Goal: Task Accomplishment & Management: Manage account settings

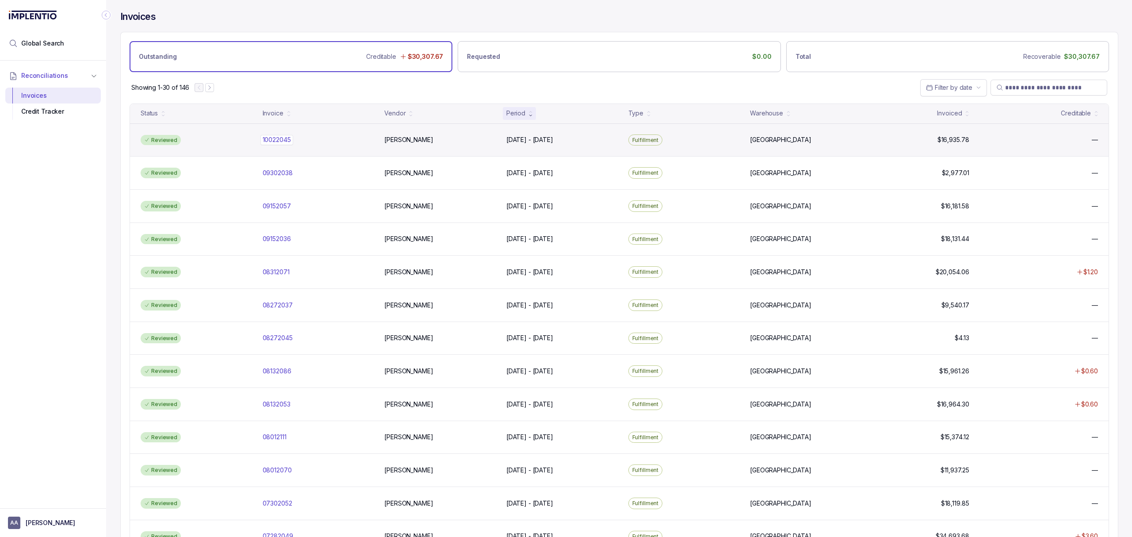
click at [293, 137] on p "10022045" at bounding box center [276, 140] width 33 height 10
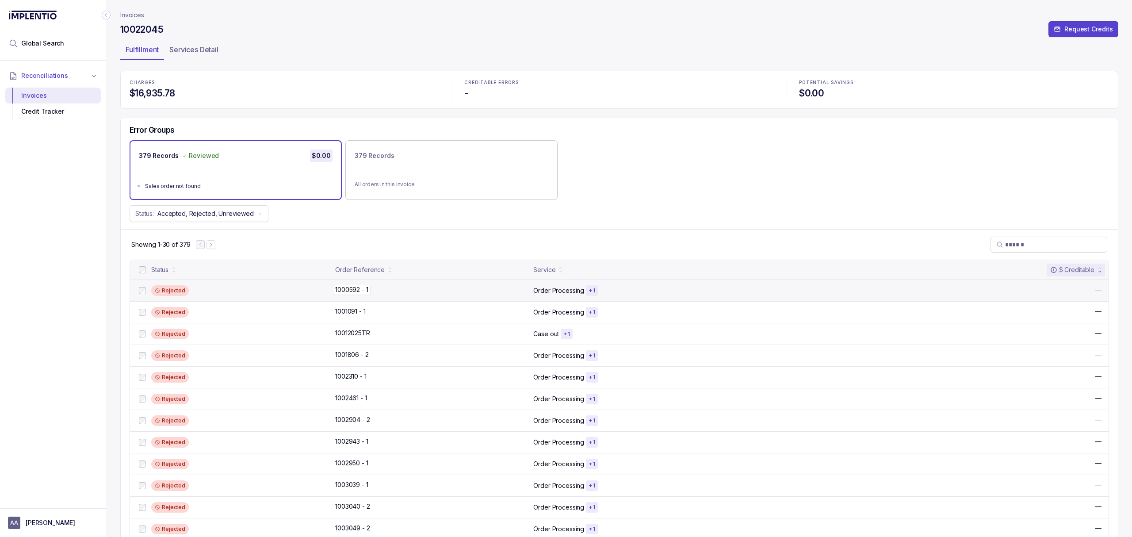
click at [347, 290] on p "1000592 - 1" at bounding box center [351, 290] width 37 height 10
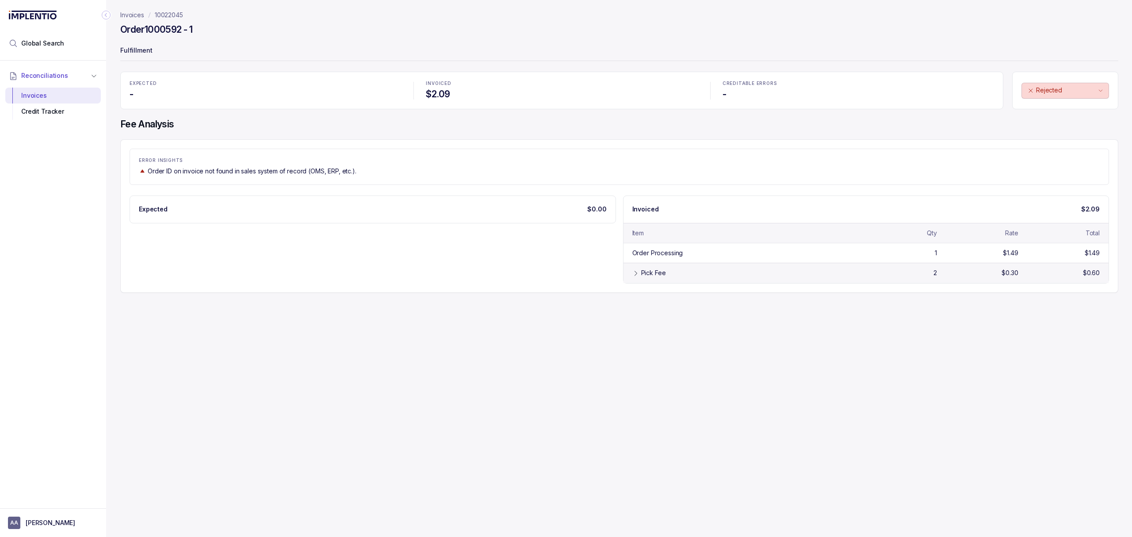
click at [683, 277] on div "Pick Fee" at bounding box center [748, 272] width 214 height 9
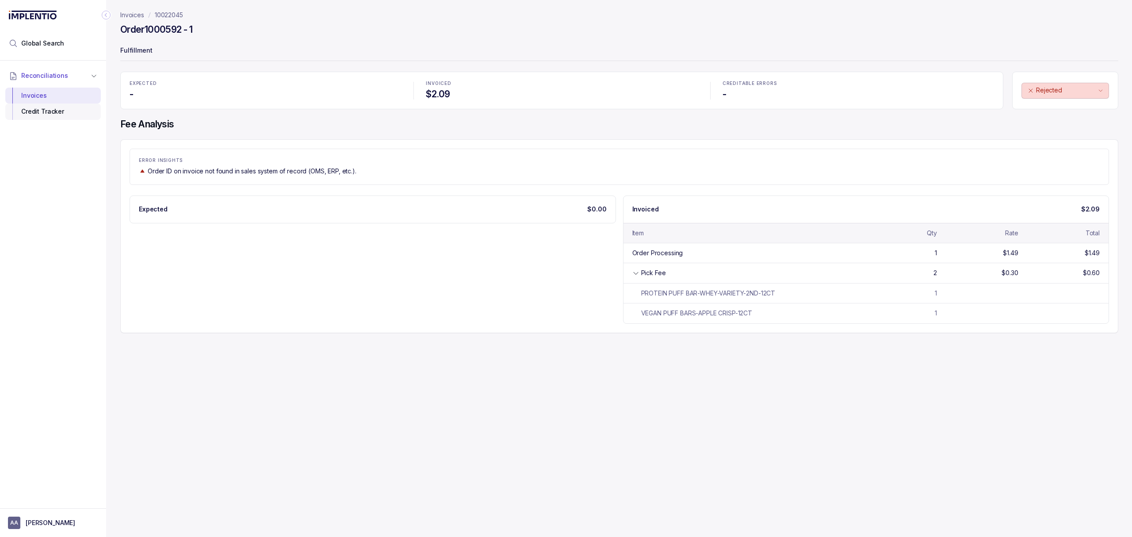
click at [59, 114] on div "Credit Tracker" at bounding box center [52, 111] width 81 height 16
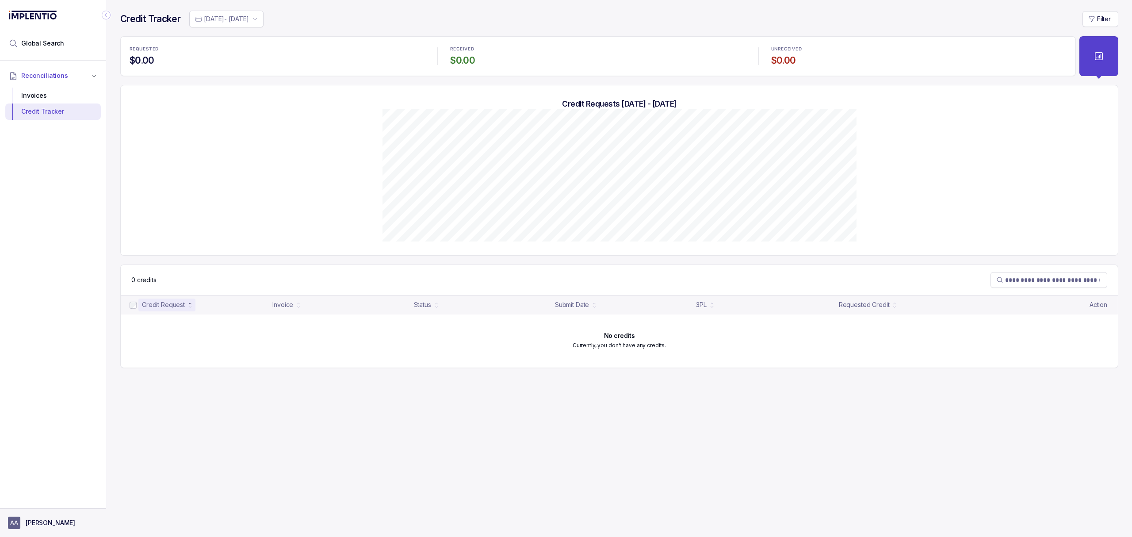
click at [45, 528] on button "AA [PERSON_NAME]" at bounding box center [53, 522] width 90 height 12
click at [55, 508] on div "Logout" at bounding box center [53, 503] width 84 height 11
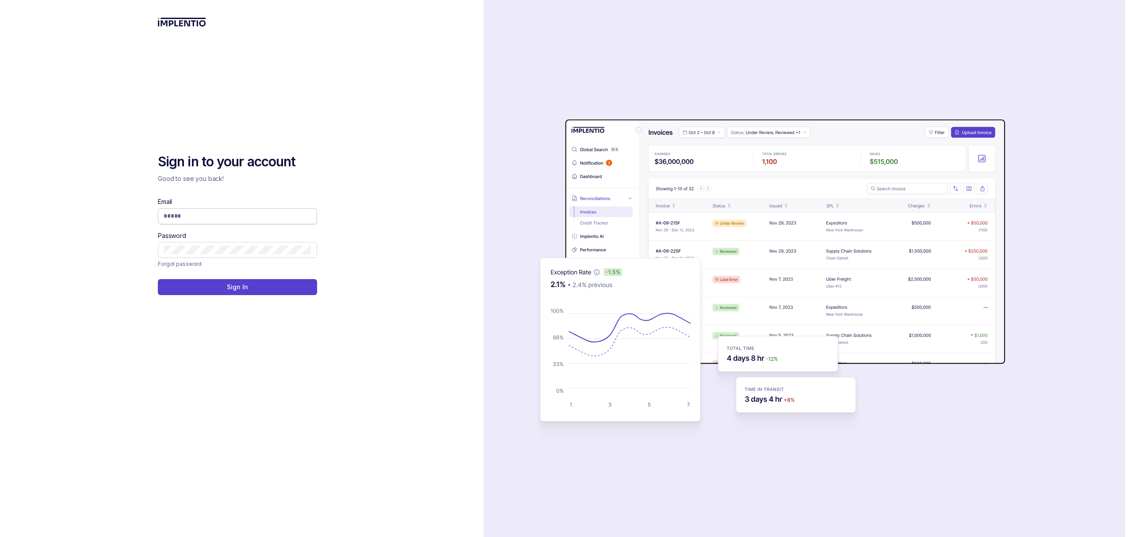
click at [217, 215] on input "Email" at bounding box center [238, 215] width 148 height 9
type input "**********"
